Goal: Transaction & Acquisition: Download file/media

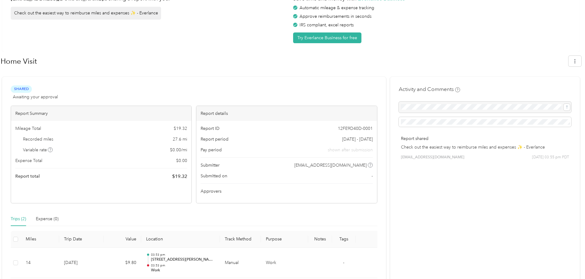
scroll to position [86, 0]
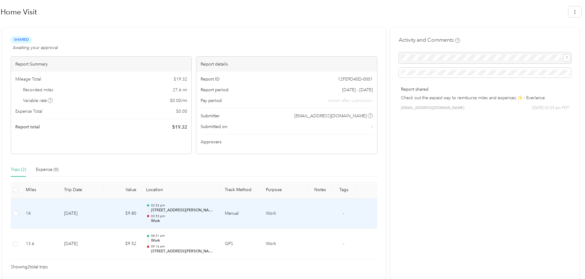
click at [235, 214] on td "Manual" at bounding box center [240, 213] width 41 height 31
click at [157, 206] on p "03:53 pm" at bounding box center [183, 205] width 64 height 4
click at [344, 213] on span "-" at bounding box center [343, 213] width 1 height 5
click at [163, 216] on p "03:53 pm" at bounding box center [183, 216] width 64 height 4
click at [162, 210] on p "[STREET_ADDRESS][PERSON_NAME]" at bounding box center [183, 210] width 64 height 6
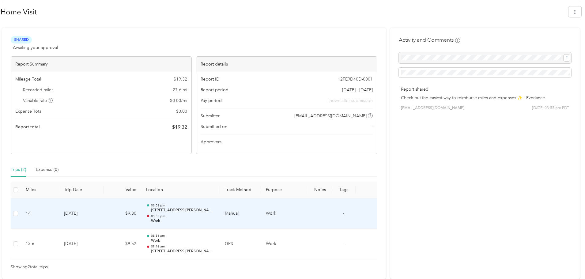
click at [162, 207] on p "03:53 pm" at bounding box center [183, 205] width 64 height 4
click at [162, 206] on p "03:53 pm" at bounding box center [183, 205] width 64 height 4
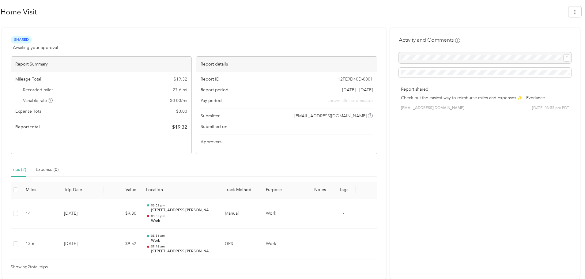
click at [411, 228] on div "Activity and Comments Report shared Check out the easiest way to reimburse mile…" at bounding box center [484, 153] width 189 height 251
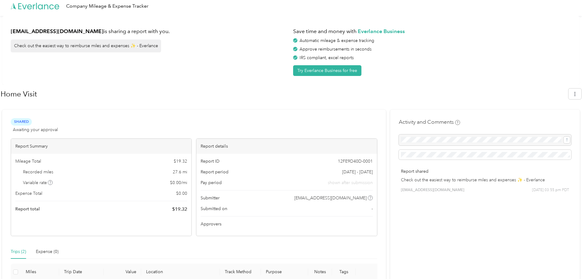
scroll to position [0, 0]
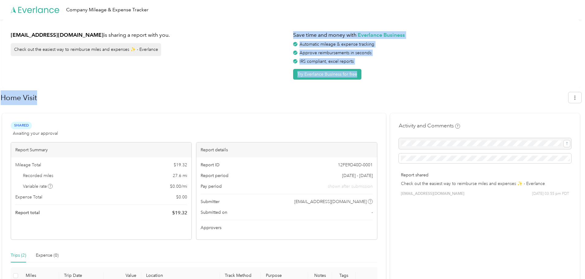
drag, startPoint x: 198, startPoint y: 71, endPoint x: 47, endPoint y: 105, distance: 154.1
click at [48, 105] on div "[EMAIL_ADDRESS][DOMAIN_NAME] is sharing a report with you. Check out the easies…" at bounding box center [290, 192] width 581 height 345
click at [210, 52] on div "[EMAIL_ADDRESS][DOMAIN_NAME] is sharing a report with you. Check out the easies…" at bounding box center [150, 53] width 278 height 51
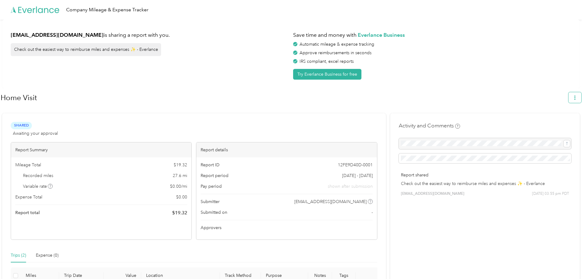
click at [577, 96] on icon "button" at bounding box center [574, 97] width 4 height 4
click at [553, 123] on span "Download" at bounding box center [560, 126] width 20 height 6
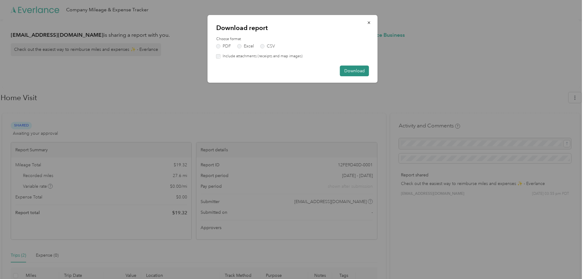
click at [351, 71] on button "Download" at bounding box center [354, 70] width 29 height 11
